Goal: Transaction & Acquisition: Purchase product/service

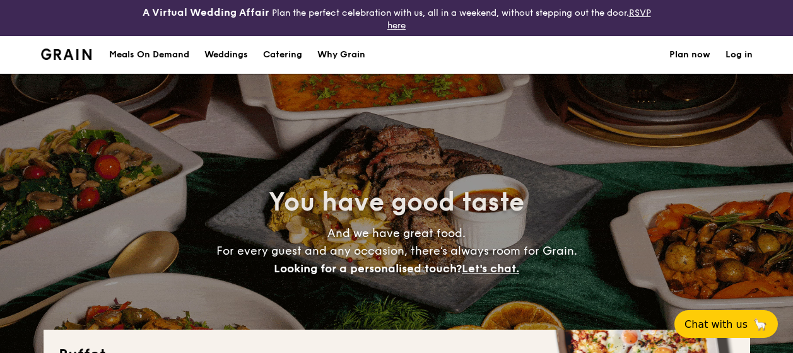
select select
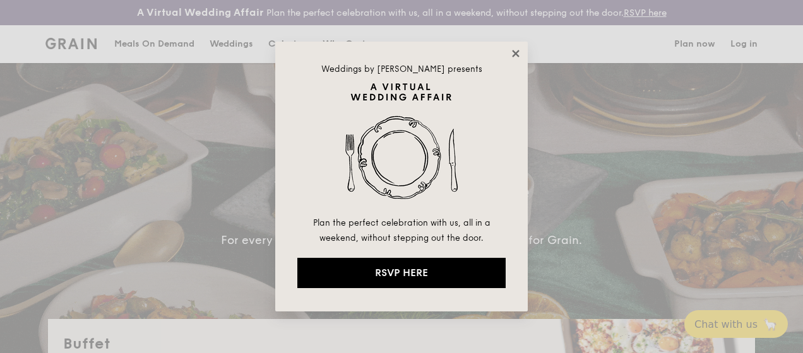
click at [516, 52] on icon at bounding box center [515, 53] width 7 height 7
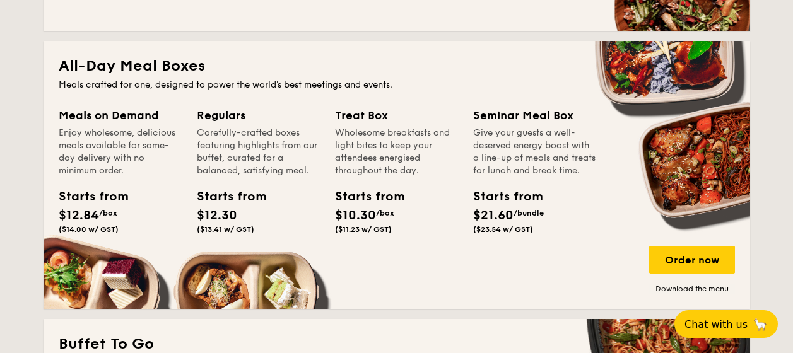
scroll to position [568, 0]
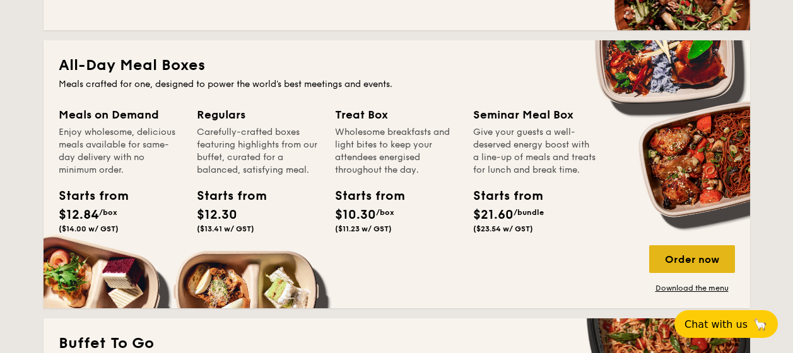
click at [685, 261] on div "Order now" at bounding box center [692, 259] width 86 height 28
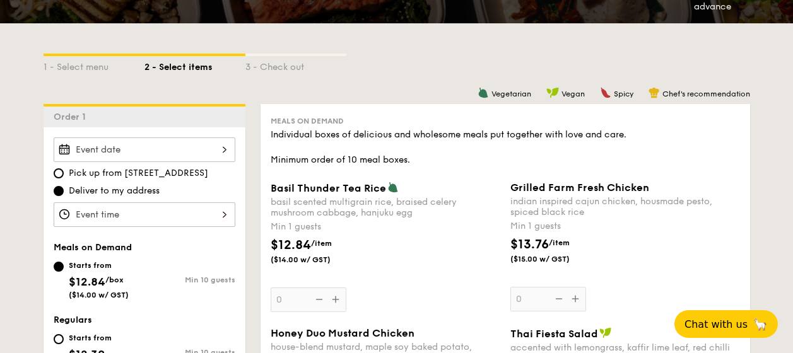
scroll to position [316, 0]
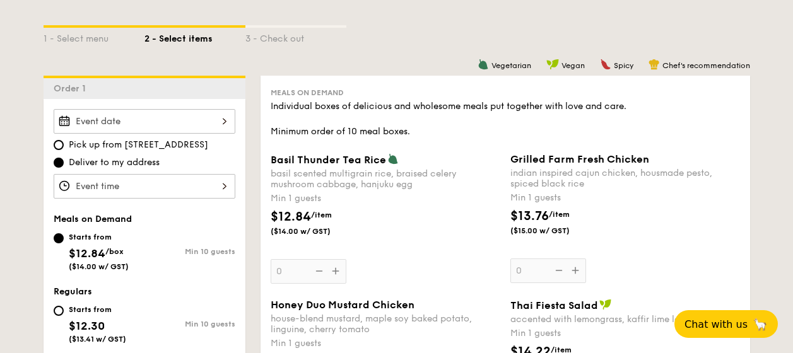
click at [225, 124] on input "Basil Thunder Tea [PERSON_NAME] scented multigrain rice, braised celery mushroo…" at bounding box center [145, 121] width 182 height 25
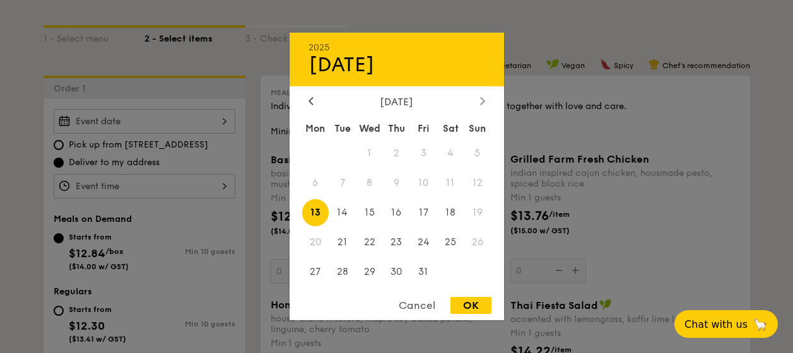
click at [483, 102] on icon at bounding box center [482, 101] width 5 height 8
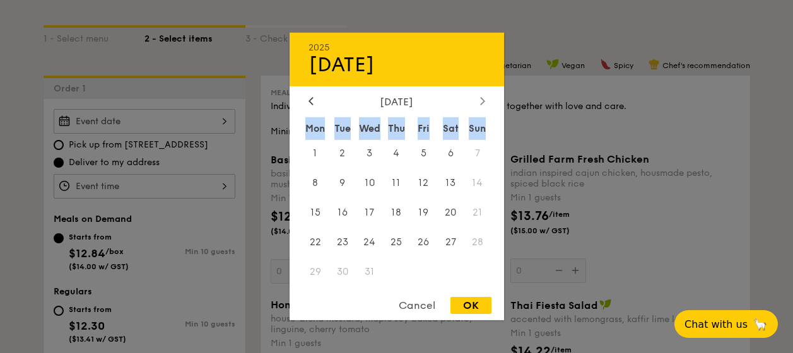
click at [483, 102] on icon at bounding box center [482, 101] width 5 height 8
click at [424, 242] on span "23" at bounding box center [423, 241] width 27 height 27
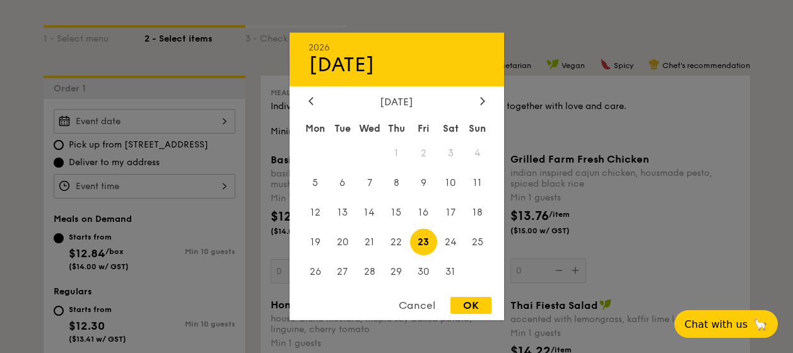
click at [468, 305] on div "OK" at bounding box center [470, 305] width 41 height 17
type input "[DATE]"
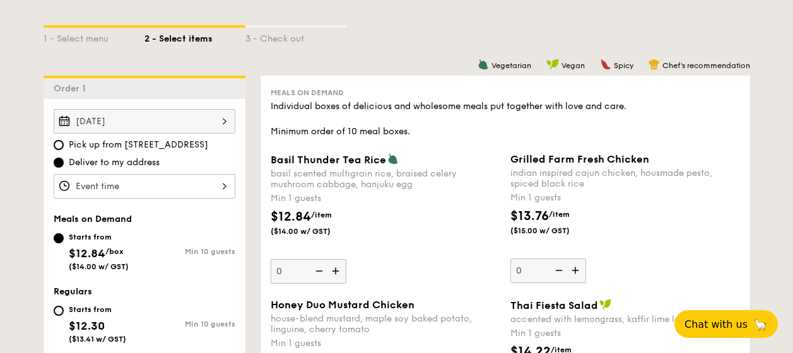
click at [221, 185] on input "Basil Thunder Tea [PERSON_NAME] scented multigrain rice, braised celery mushroo…" at bounding box center [145, 186] width 182 height 25
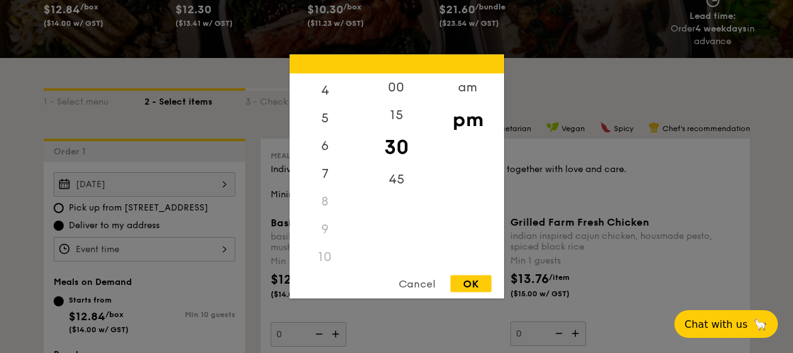
scroll to position [149, 0]
click at [318, 255] on div "11" at bounding box center [325, 253] width 71 height 28
click at [329, 250] on div "11" at bounding box center [325, 253] width 71 height 28
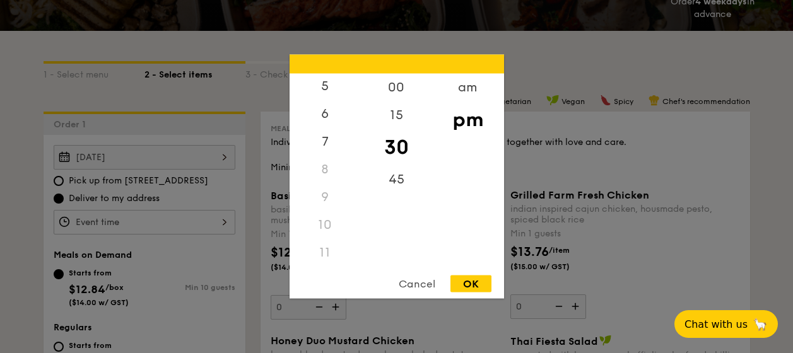
scroll to position [316, 0]
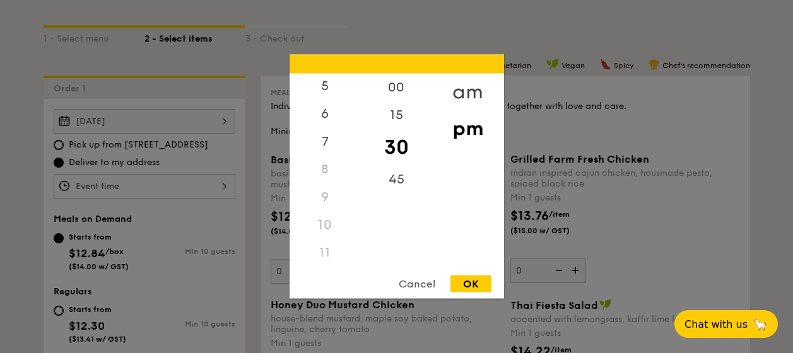
click at [476, 90] on div "am" at bounding box center [467, 92] width 71 height 37
click at [310, 259] on div "11" at bounding box center [325, 258] width 71 height 37
click at [322, 258] on div "11" at bounding box center [325, 258] width 71 height 37
click at [401, 179] on div "45" at bounding box center [396, 184] width 71 height 37
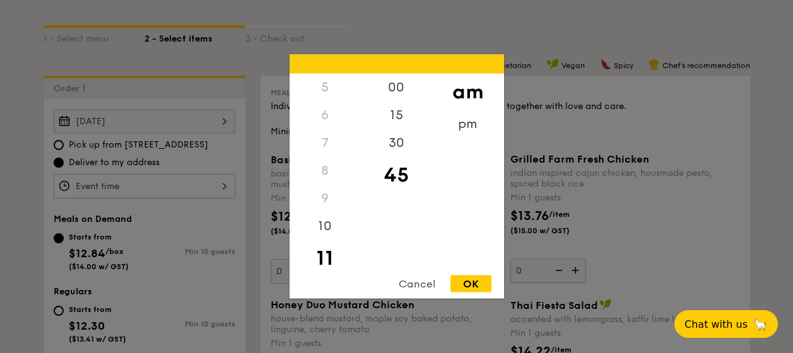
click at [464, 283] on div "OK" at bounding box center [470, 284] width 41 height 17
type input "11:45AM"
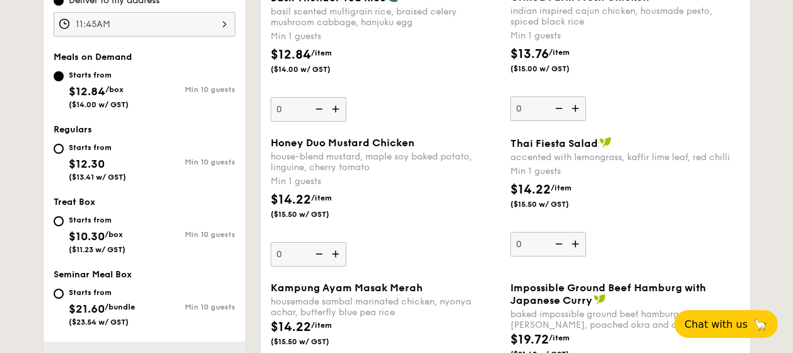
scroll to position [506, 0]
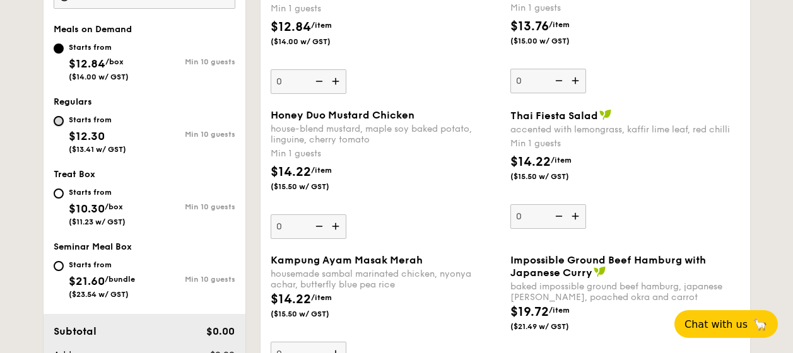
click at [57, 122] on input "Starts from $12.30 ($13.41 w/ GST) Min 10 guests" at bounding box center [59, 121] width 10 height 10
radio input "true"
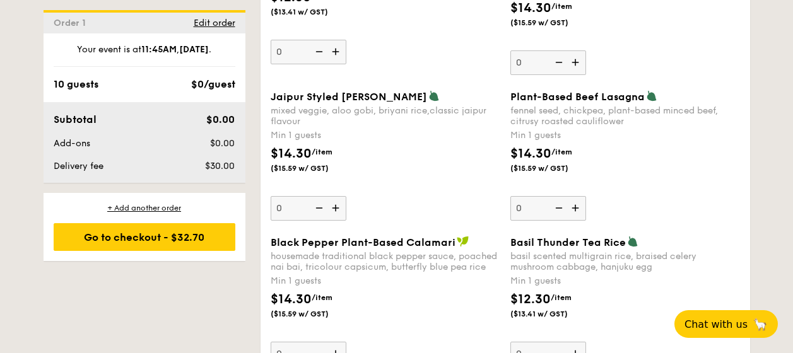
scroll to position [1457, 0]
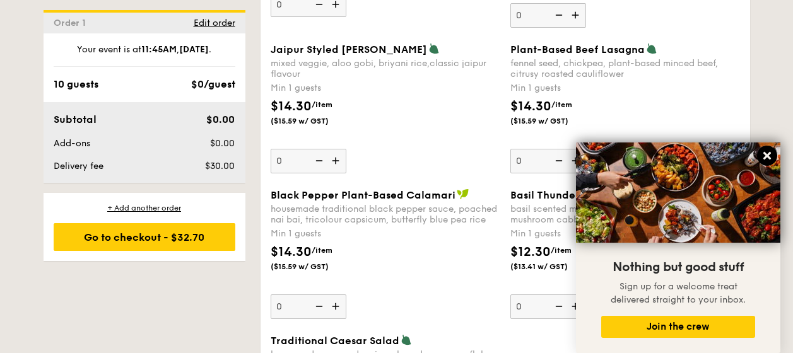
click at [762, 157] on icon at bounding box center [767, 155] width 11 height 11
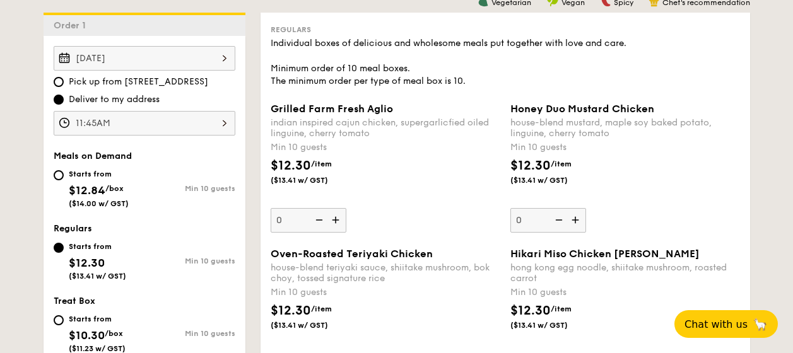
scroll to position [380, 0]
click at [575, 218] on img at bounding box center [576, 220] width 19 height 24
click at [575, 218] on input "0" at bounding box center [548, 220] width 76 height 25
click at [575, 218] on img at bounding box center [576, 220] width 19 height 24
click at [575, 218] on input "10" at bounding box center [548, 220] width 76 height 25
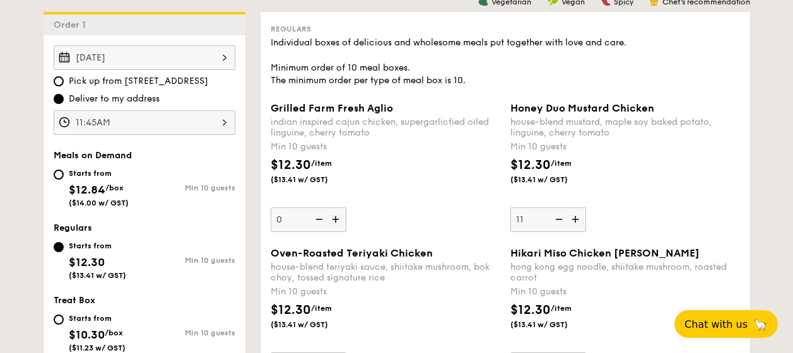
click at [575, 218] on img at bounding box center [576, 220] width 19 height 24
click at [575, 218] on input "11" at bounding box center [548, 220] width 76 height 25
click at [560, 219] on img at bounding box center [557, 220] width 19 height 24
click at [560, 219] on input "12" at bounding box center [548, 220] width 76 height 25
click at [560, 219] on img at bounding box center [557, 220] width 19 height 24
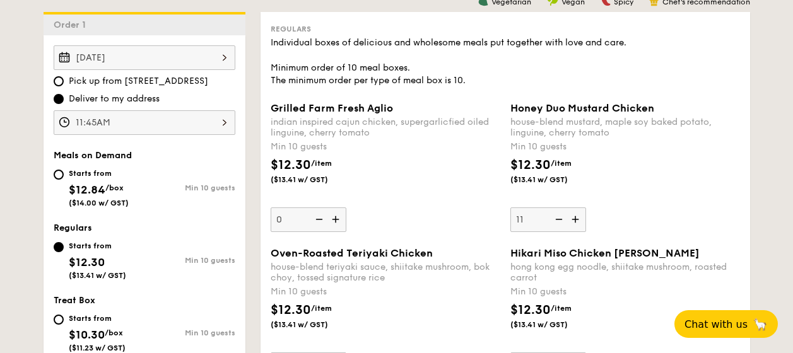
click at [560, 219] on input "11" at bounding box center [548, 220] width 76 height 25
type input "10"
click at [58, 173] on input "Starts from $12.84 /box ($14.00 w/ GST) Min 10 guests" at bounding box center [59, 175] width 10 height 10
radio input "true"
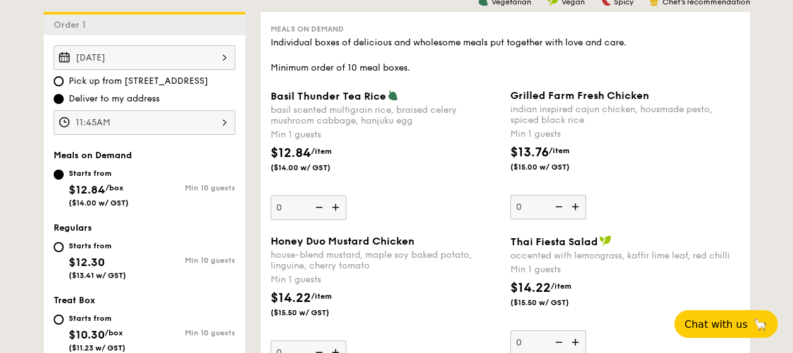
click at [576, 205] on img at bounding box center [576, 207] width 19 height 24
click at [576, 205] on input "0" at bounding box center [548, 207] width 76 height 25
click at [576, 205] on img at bounding box center [576, 207] width 19 height 24
click at [576, 205] on input "1" at bounding box center [548, 207] width 76 height 25
click at [576, 205] on img at bounding box center [576, 207] width 19 height 24
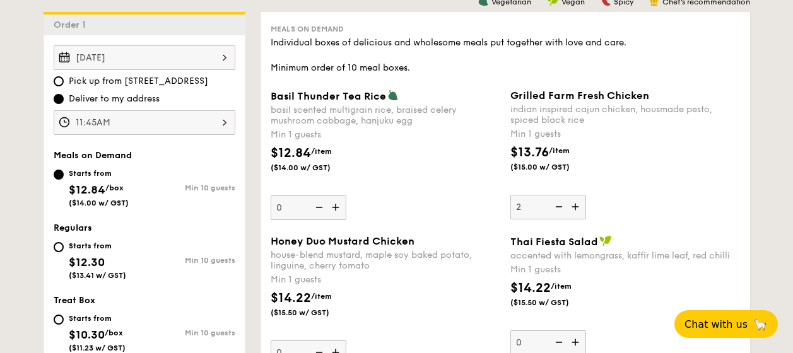
click at [576, 205] on input "2" at bounding box center [548, 207] width 76 height 25
click at [576, 205] on img at bounding box center [576, 207] width 19 height 24
click at [576, 205] on input "3" at bounding box center [548, 207] width 76 height 25
click at [576, 205] on img at bounding box center [576, 207] width 19 height 24
click at [576, 205] on input "4" at bounding box center [548, 207] width 76 height 25
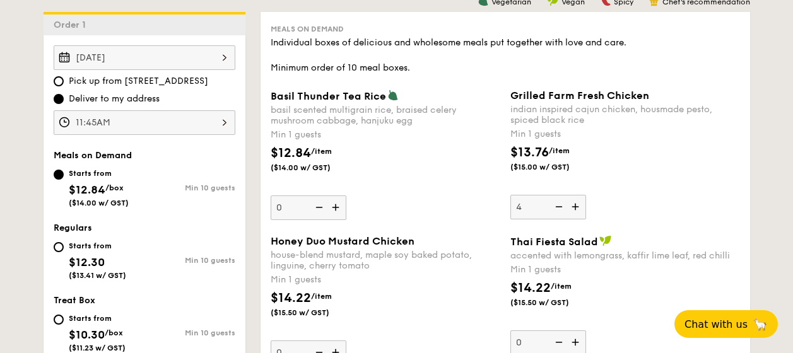
type input "5"
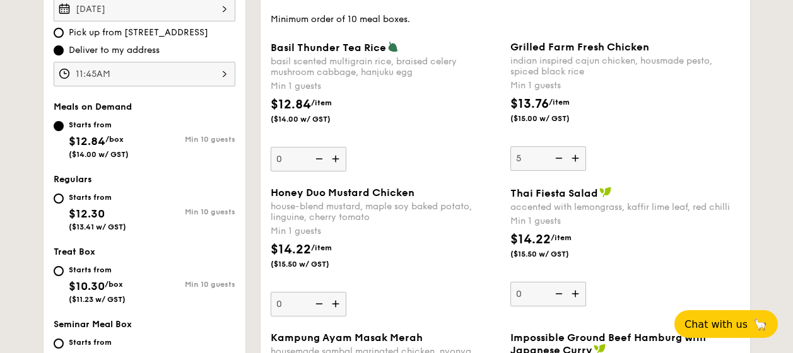
scroll to position [443, 0]
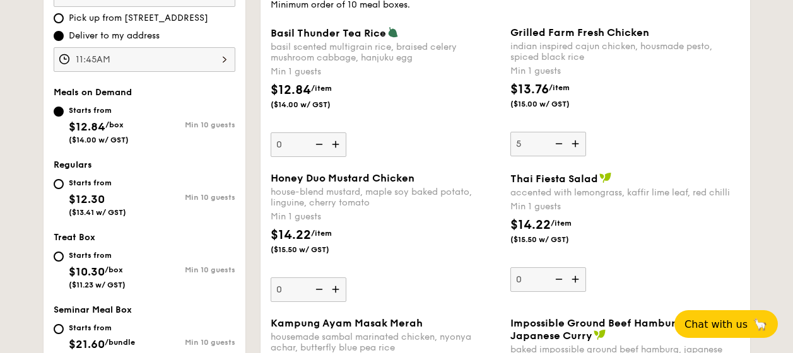
click at [334, 286] on img at bounding box center [336, 290] width 19 height 24
click at [334, 286] on input "0" at bounding box center [309, 290] width 76 height 25
click at [334, 286] on img at bounding box center [336, 290] width 19 height 24
click at [334, 286] on input "1" at bounding box center [309, 290] width 76 height 25
click at [334, 286] on img at bounding box center [336, 290] width 19 height 24
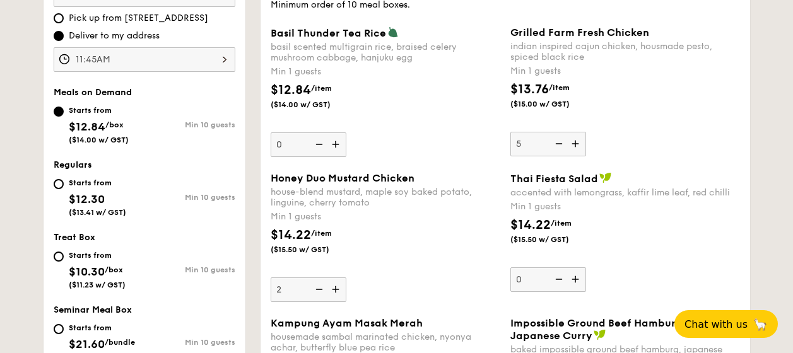
click at [334, 286] on input "2" at bounding box center [309, 290] width 76 height 25
click at [334, 286] on img at bounding box center [336, 290] width 19 height 24
click at [334, 286] on input "3" at bounding box center [309, 290] width 76 height 25
click at [334, 286] on img at bounding box center [336, 290] width 19 height 24
click at [334, 286] on input "4" at bounding box center [309, 290] width 76 height 25
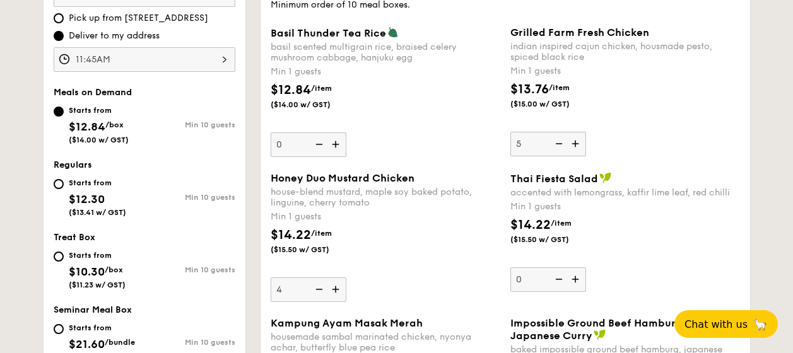
type input "5"
click at [560, 139] on img at bounding box center [557, 144] width 19 height 24
click at [560, 139] on input "5" at bounding box center [548, 144] width 76 height 25
click at [560, 139] on img at bounding box center [557, 144] width 19 height 24
click at [560, 139] on input "4" at bounding box center [548, 144] width 76 height 25
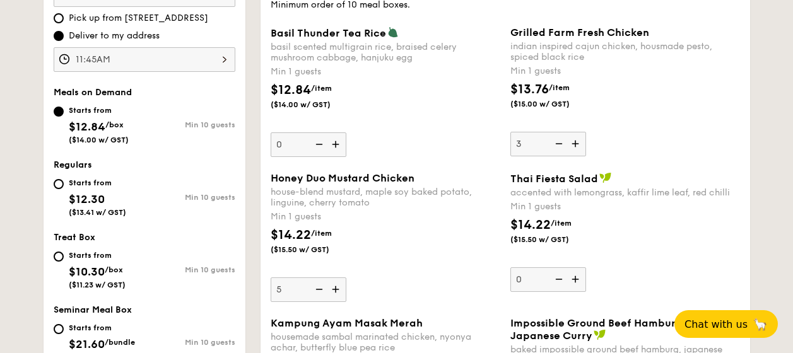
click at [560, 139] on img at bounding box center [557, 144] width 19 height 24
click at [560, 139] on input "3" at bounding box center [548, 144] width 76 height 25
click at [560, 139] on img at bounding box center [557, 144] width 19 height 24
click at [560, 139] on input "2" at bounding box center [548, 144] width 76 height 25
click at [560, 139] on img at bounding box center [557, 144] width 19 height 24
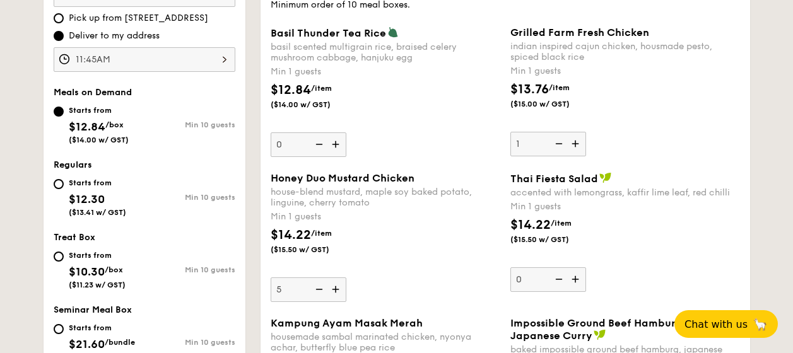
click at [560, 139] on input "1" at bounding box center [548, 144] width 76 height 25
type input "0"
click at [435, 239] on div "$14.22 /item ($15.50 w/ GST)" at bounding box center [386, 248] width 240 height 44
click at [346, 278] on input "5" at bounding box center [309, 290] width 76 height 25
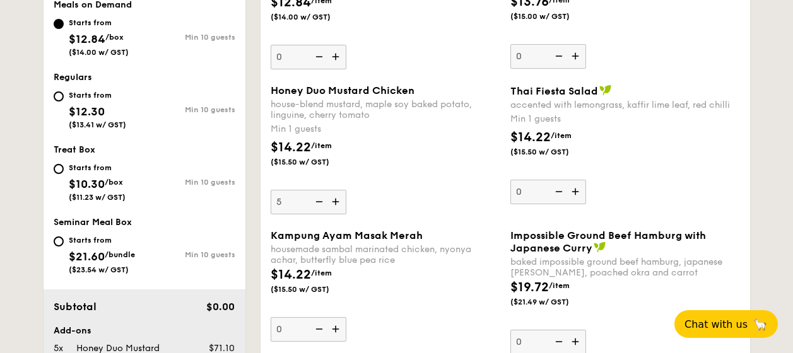
scroll to position [506, 0]
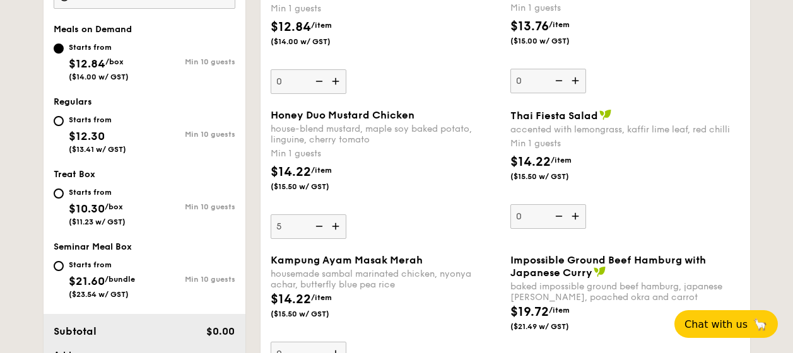
click at [444, 228] on div "Honey Duo Mustard Chicken house-blend mustard, maple soy baked potato, linguine…" at bounding box center [386, 174] width 230 height 130
click at [346, 228] on input "5" at bounding box center [309, 227] width 76 height 25
click at [447, 226] on div "Honey Duo Mustard Chicken house-blend mustard, maple soy baked potato, linguine…" at bounding box center [386, 174] width 230 height 130
click at [346, 226] on input "5" at bounding box center [309, 227] width 76 height 25
click at [60, 193] on input "Starts from $10.30 /box ($11.23 w/ GST) Min 10 guests" at bounding box center [59, 194] width 10 height 10
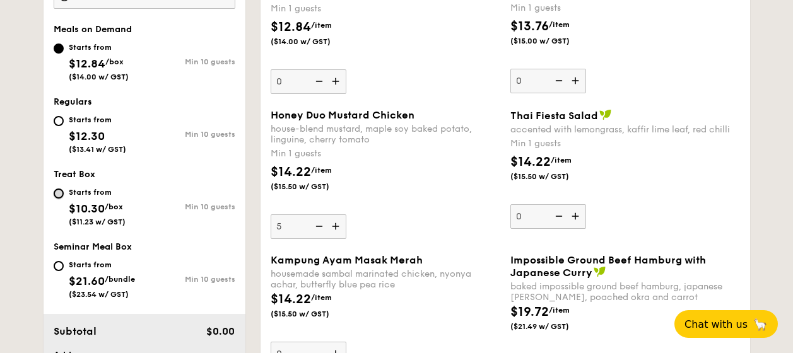
radio input "true"
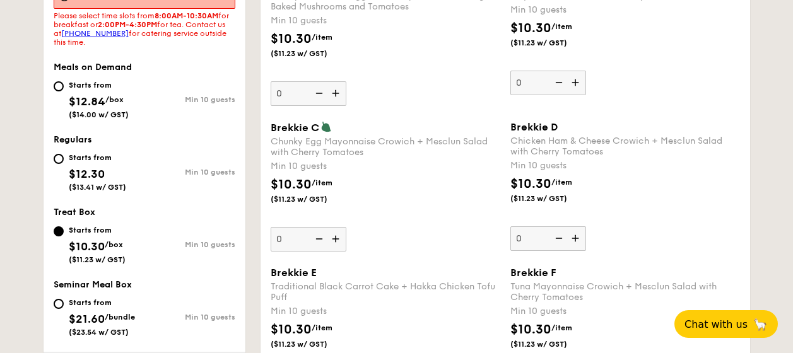
click at [54, 83] on div "Starts from $12.84 /box ($14.00 w/ GST)" at bounding box center [99, 99] width 91 height 42
click at [54, 83] on input "Starts from $12.84 /box ($14.00 w/ GST) Min 10 guests" at bounding box center [59, 86] width 10 height 10
radio input "true"
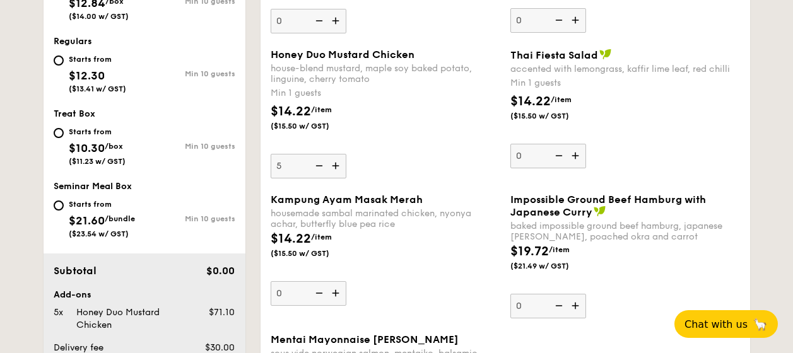
scroll to position [570, 0]
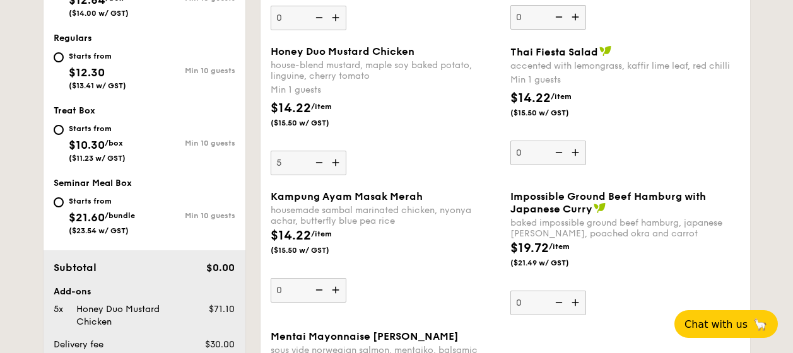
click at [336, 289] on img at bounding box center [336, 290] width 19 height 24
click at [336, 289] on input "0" at bounding box center [309, 290] width 76 height 25
click at [336, 289] on img at bounding box center [336, 290] width 19 height 24
click at [336, 289] on input "1" at bounding box center [309, 290] width 76 height 25
click at [336, 289] on img at bounding box center [336, 290] width 19 height 24
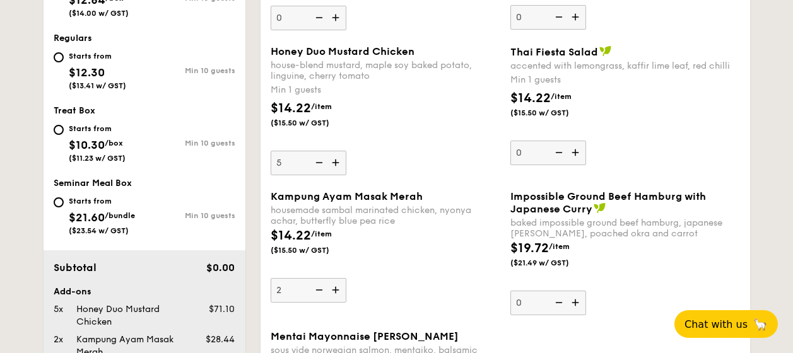
click at [336, 289] on input "2" at bounding box center [309, 290] width 76 height 25
click at [336, 289] on img at bounding box center [336, 290] width 19 height 24
click at [336, 289] on input "3" at bounding box center [309, 290] width 76 height 25
click at [336, 289] on img at bounding box center [336, 290] width 19 height 24
click at [336, 289] on input "4" at bounding box center [309, 290] width 76 height 25
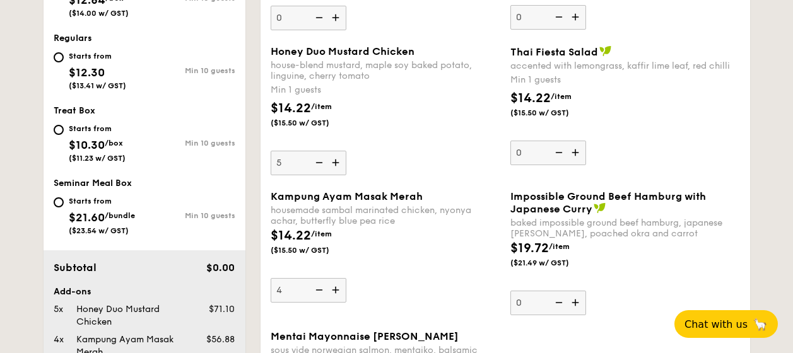
type input "5"
click at [412, 283] on div "Kampung Ayam Masak Merah housemade sambal marinated chicken, nyonya achar, butt…" at bounding box center [386, 247] width 230 height 112
click at [346, 283] on input "5" at bounding box center [309, 290] width 76 height 25
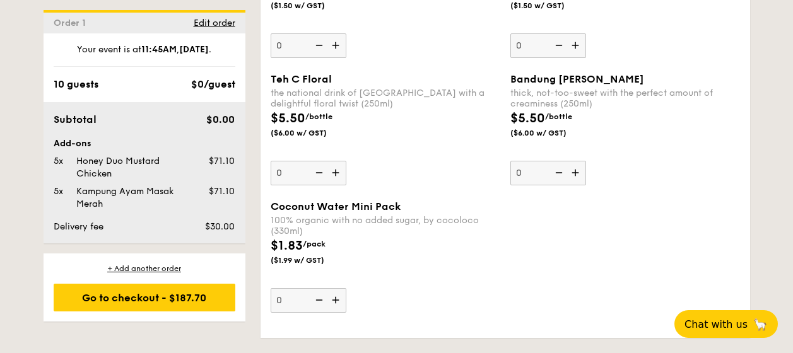
scroll to position [2469, 0]
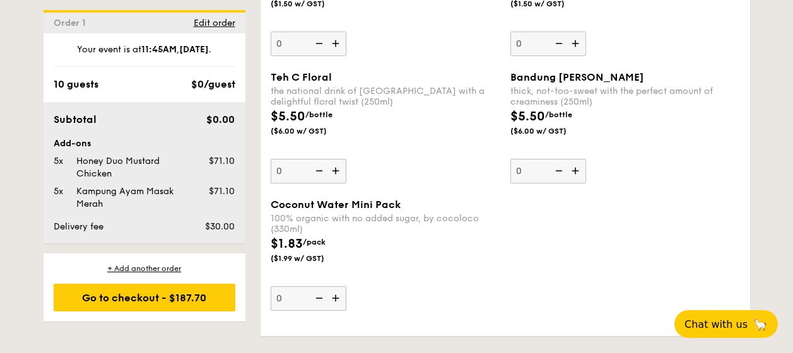
click at [336, 298] on img at bounding box center [336, 298] width 19 height 24
click at [336, 298] on input "0" at bounding box center [309, 298] width 76 height 25
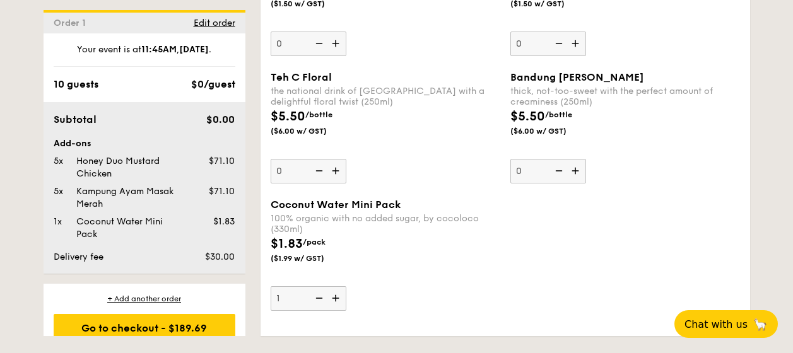
click at [336, 298] on img at bounding box center [336, 298] width 19 height 24
click at [336, 298] on input "1" at bounding box center [309, 298] width 76 height 25
click at [336, 298] on img at bounding box center [336, 298] width 19 height 24
click at [336, 298] on input "2" at bounding box center [309, 298] width 76 height 25
click at [336, 298] on img at bounding box center [336, 298] width 19 height 24
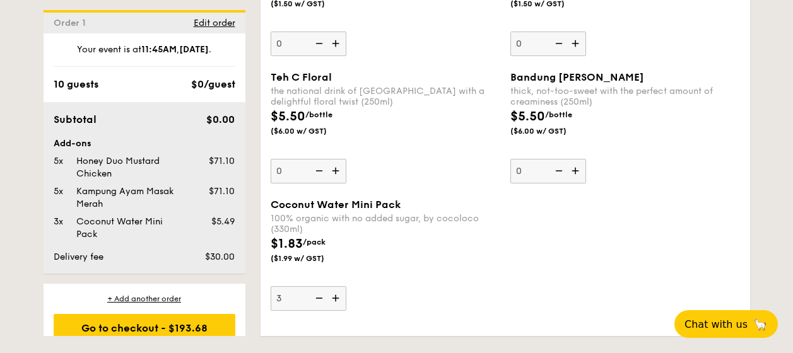
click at [336, 298] on input "3" at bounding box center [309, 298] width 76 height 25
click at [336, 298] on img at bounding box center [336, 298] width 19 height 24
click at [336, 298] on input "4" at bounding box center [309, 298] width 76 height 25
click at [336, 298] on img at bounding box center [336, 298] width 19 height 24
click at [336, 298] on input "5" at bounding box center [309, 298] width 76 height 25
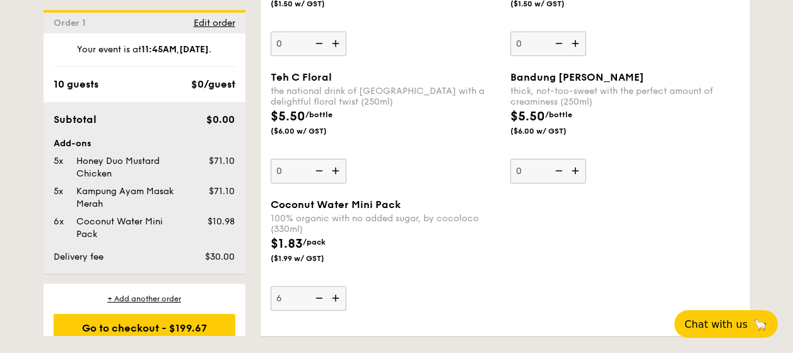
click at [336, 298] on img at bounding box center [336, 298] width 19 height 24
click at [336, 298] on input "6" at bounding box center [309, 298] width 76 height 25
click at [336, 298] on img at bounding box center [336, 298] width 19 height 24
click at [336, 298] on input "7" at bounding box center [309, 298] width 76 height 25
click at [336, 298] on img at bounding box center [336, 298] width 19 height 24
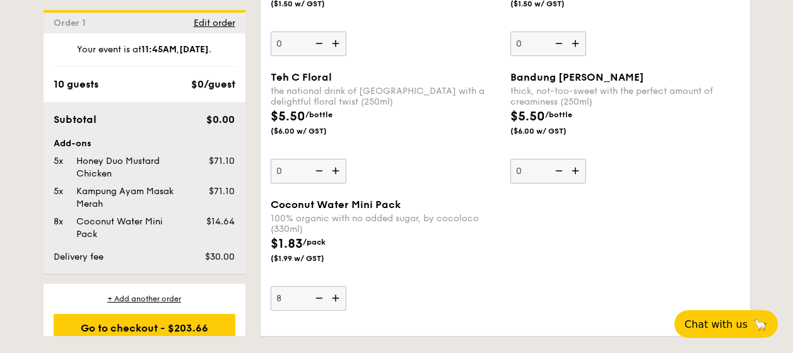
click at [336, 298] on input "8" at bounding box center [309, 298] width 76 height 25
click at [336, 298] on img at bounding box center [336, 298] width 19 height 24
click at [336, 298] on input "9" at bounding box center [309, 298] width 76 height 25
type input "10"
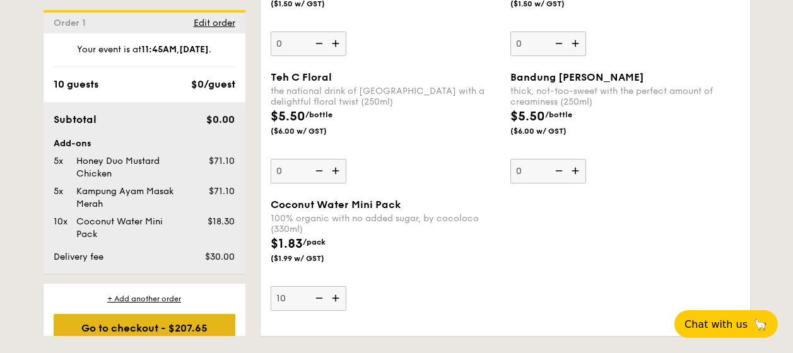
click at [195, 319] on div "Go to checkout - $207.65" at bounding box center [145, 328] width 182 height 28
